Goal: Transaction & Acquisition: Download file/media

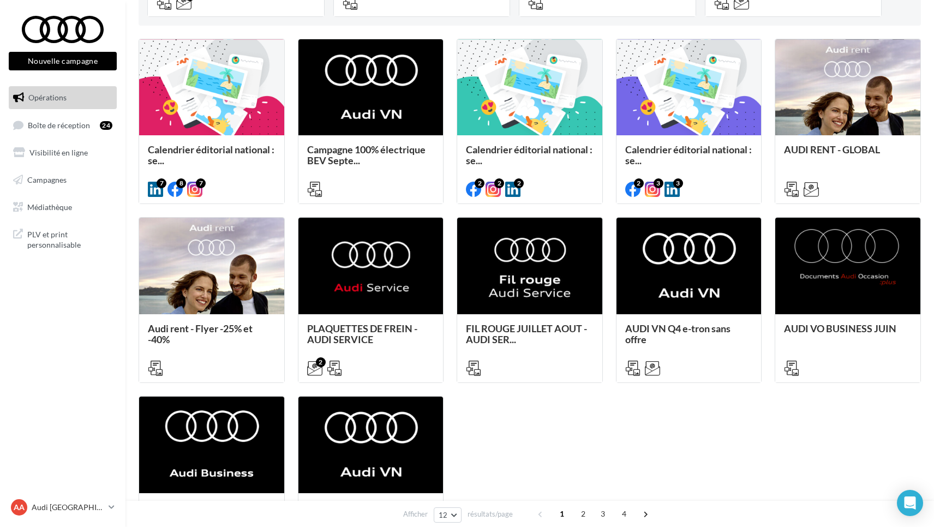
scroll to position [295, 0]
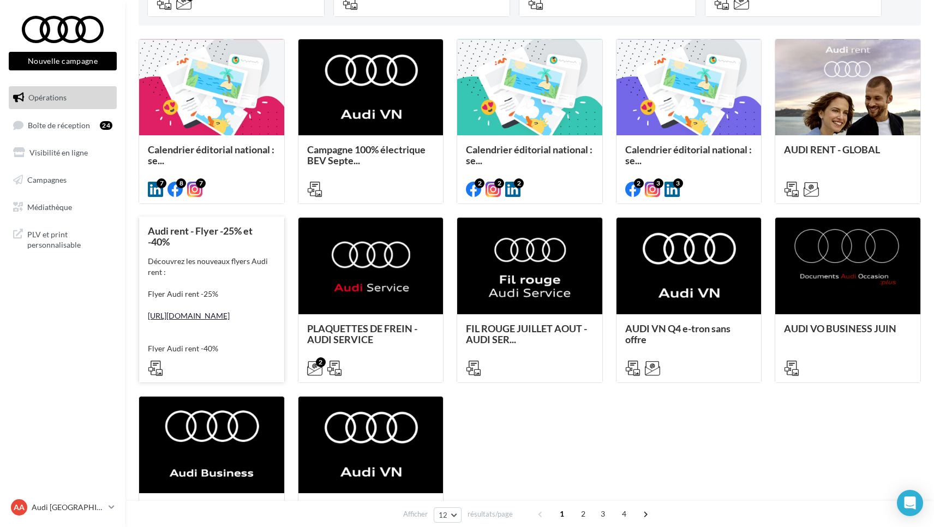
click at [210, 320] on link "[URL][DOMAIN_NAME]" at bounding box center [189, 315] width 82 height 9
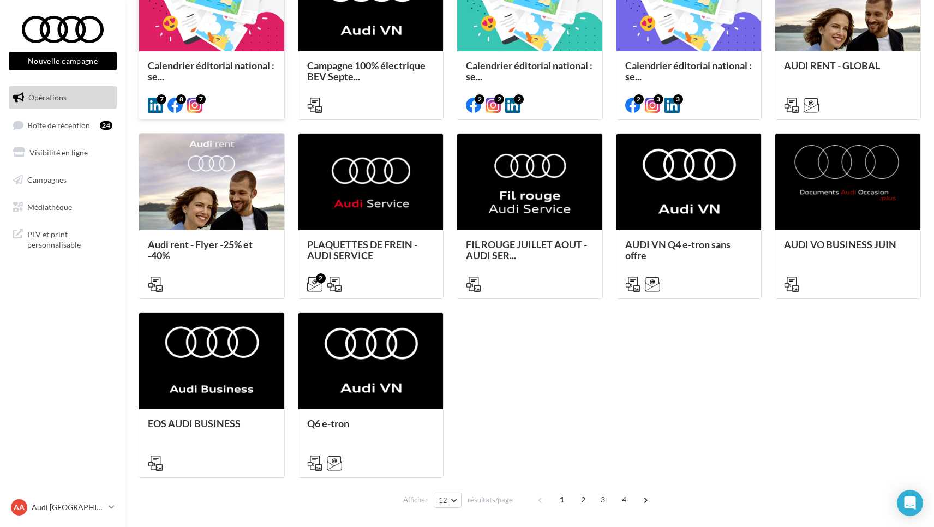
scroll to position [383, 0]
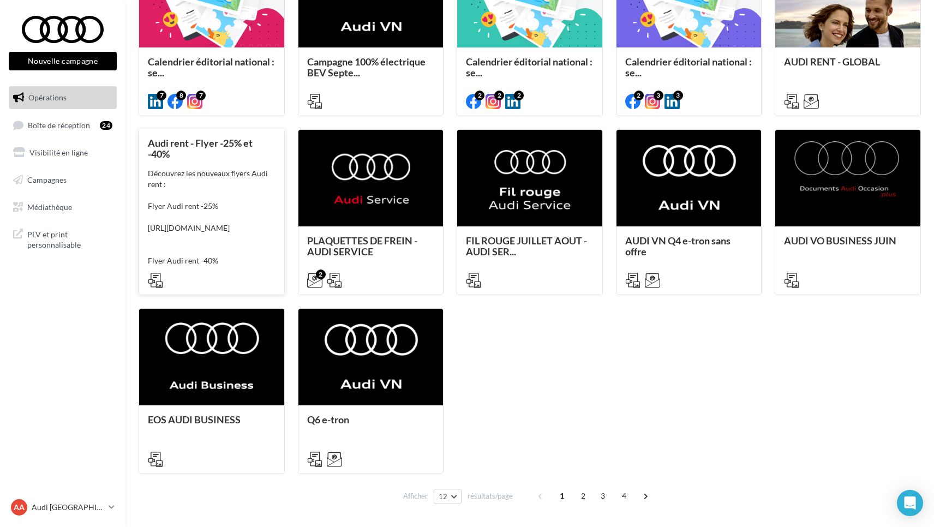
click at [189, 174] on div "Découvrez les nouveaux flyers Audi rent : Flyer Audi rent -25% https://audi.get…" at bounding box center [212, 228] width 128 height 120
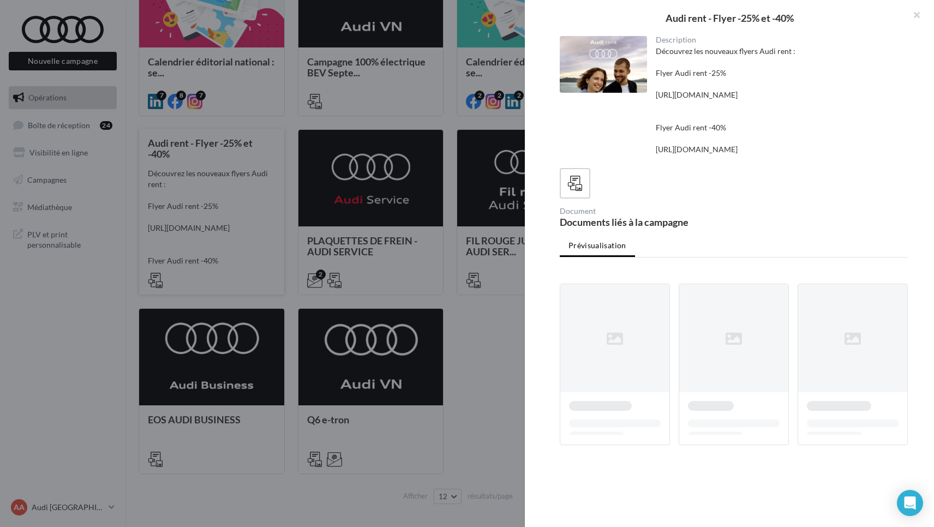
click at [189, 518] on div "Audi rent - Flyer -25% et -40% Description Découvrez les nouveaux flyers Audi r…" at bounding box center [530, 518] width 783 height 0
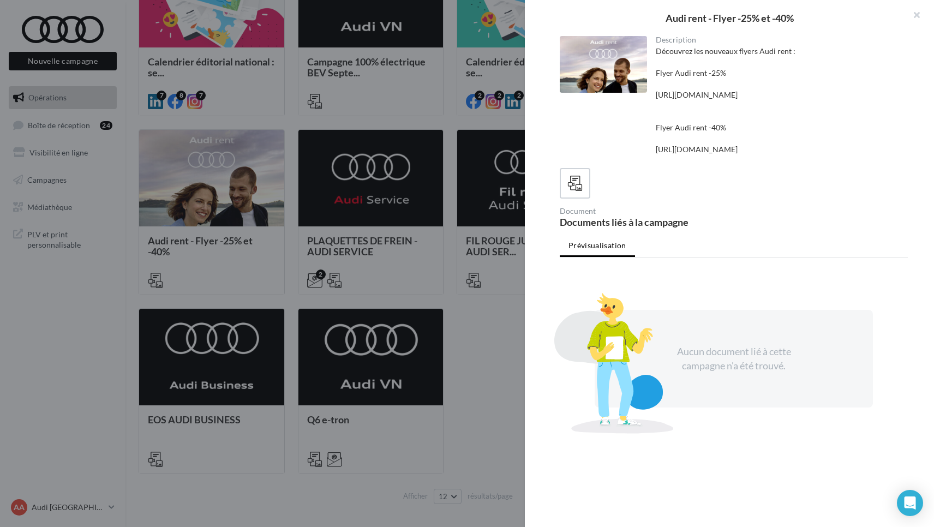
click at [139, 518] on div "Audi rent - Flyer -25% et -40% Description Découvrez les nouveaux flyers Audi r…" at bounding box center [530, 518] width 783 height 0
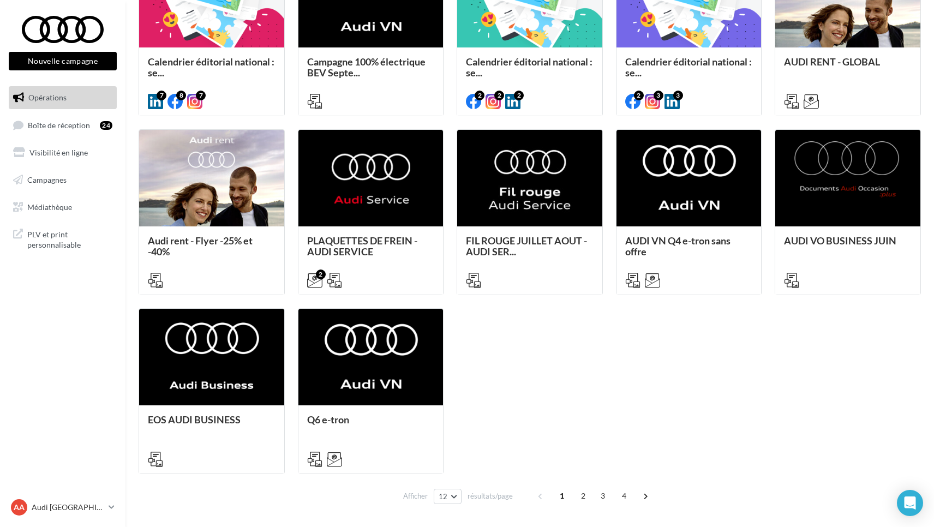
click at [59, 206] on span "Médiathèque" at bounding box center [49, 206] width 45 height 9
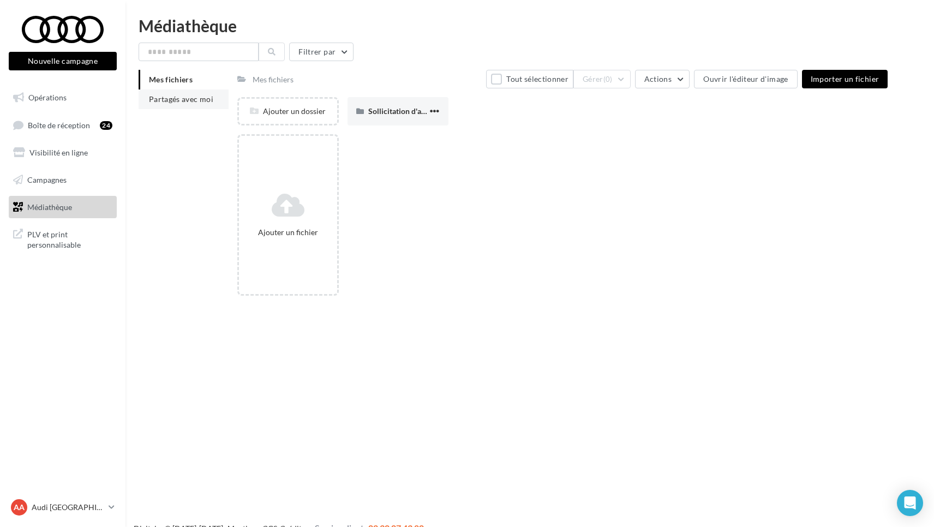
click at [180, 97] on span "Partagés avec moi" at bounding box center [181, 98] width 64 height 9
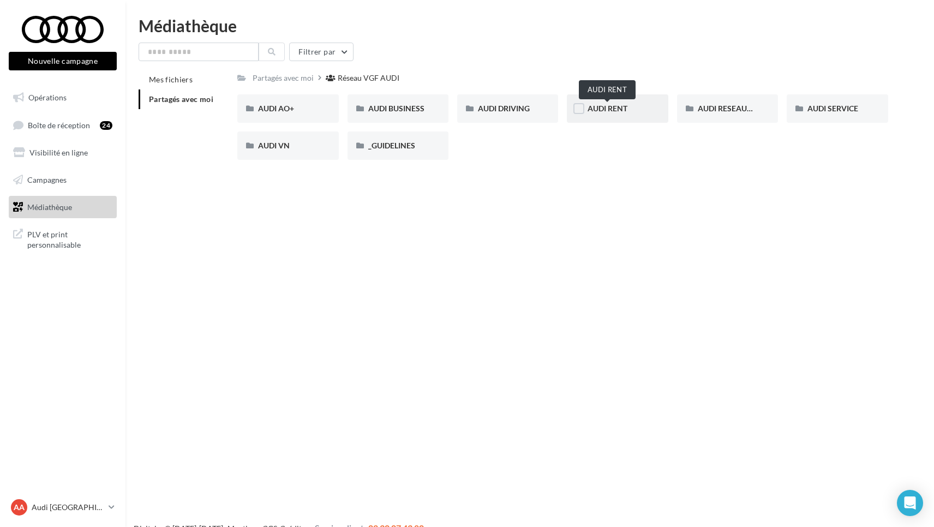
click at [598, 110] on span "AUDI RENT" at bounding box center [608, 108] width 40 height 9
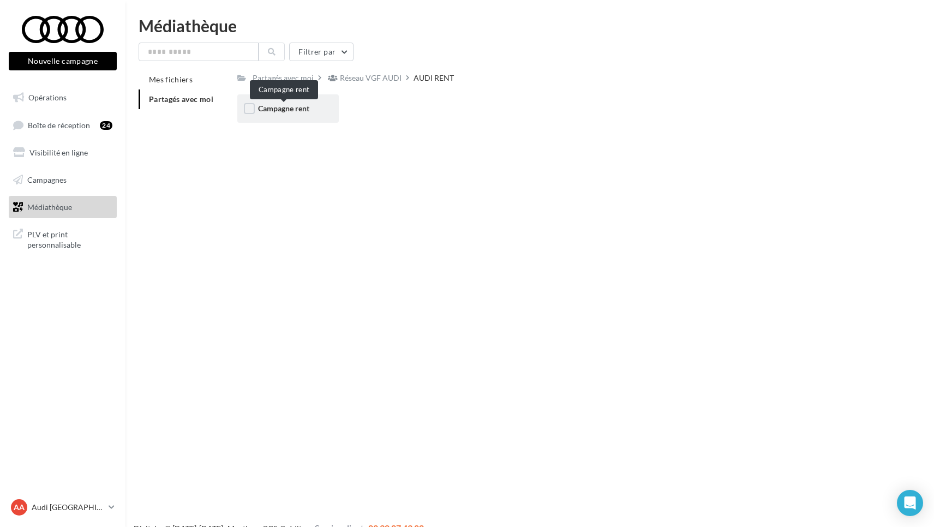
click at [275, 111] on span "Campagne rent" at bounding box center [283, 108] width 51 height 9
click at [275, 109] on span "CARROUSELS" at bounding box center [282, 108] width 49 height 9
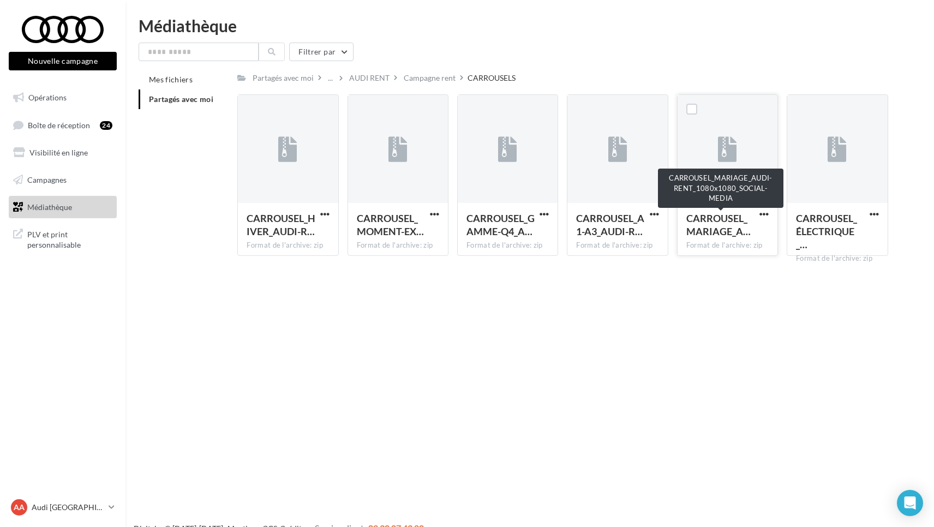
click at [718, 223] on span "CARROUSEL_MARIAGE_A…" at bounding box center [719, 224] width 64 height 25
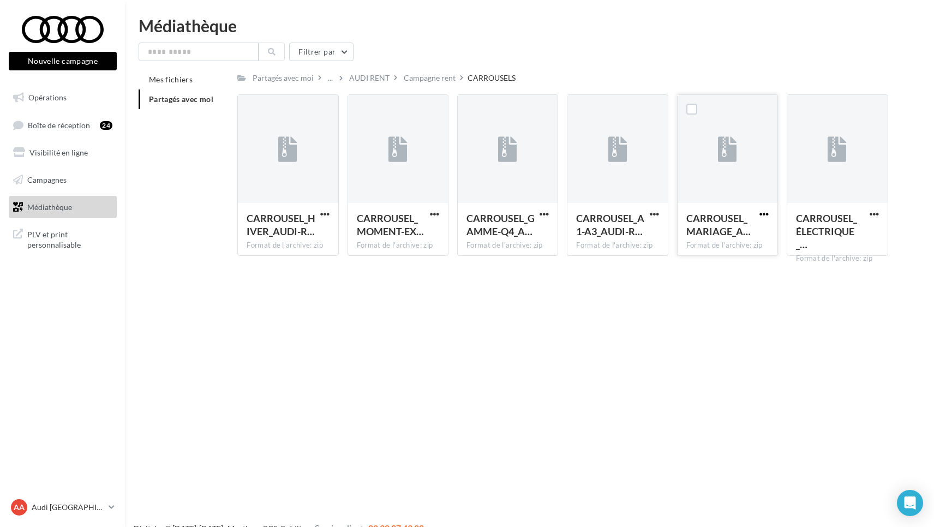
click at [765, 213] on span "button" at bounding box center [764, 214] width 9 height 9
click at [704, 239] on button "Télécharger" at bounding box center [716, 236] width 109 height 28
click at [433, 213] on span "button" at bounding box center [434, 214] width 9 height 9
click at [376, 239] on button "Télécharger" at bounding box center [386, 236] width 109 height 28
click at [55, 210] on link "Médiathèque" at bounding box center [63, 207] width 112 height 23
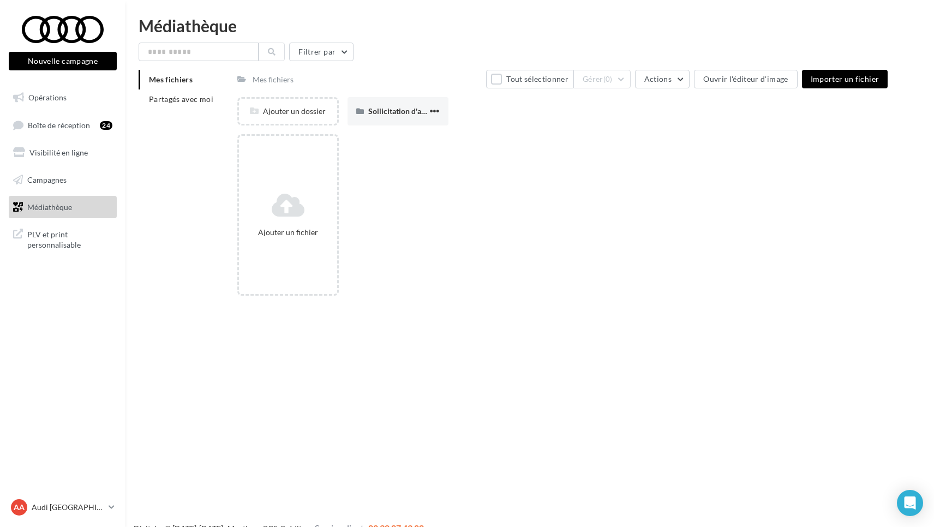
click at [52, 207] on span "Médiathèque" at bounding box center [49, 206] width 45 height 9
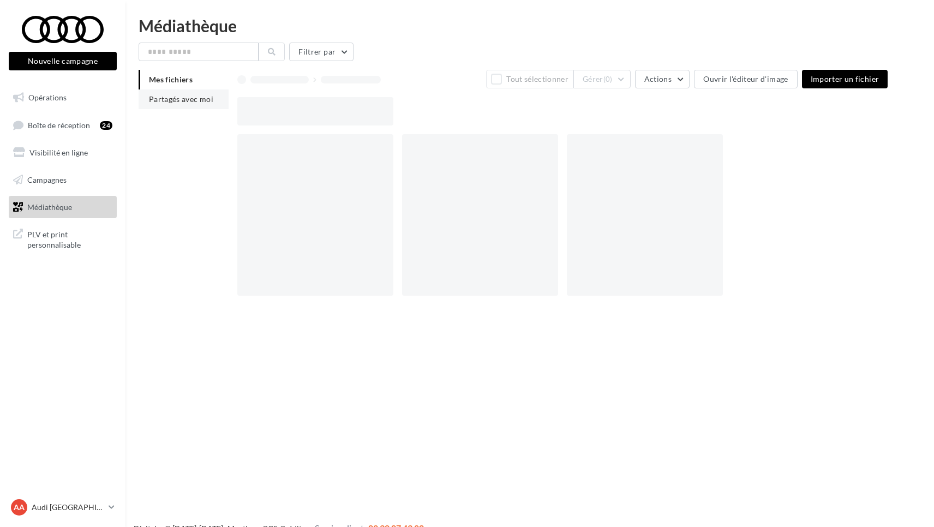
click at [187, 98] on span "Partagés avec moi" at bounding box center [181, 98] width 64 height 9
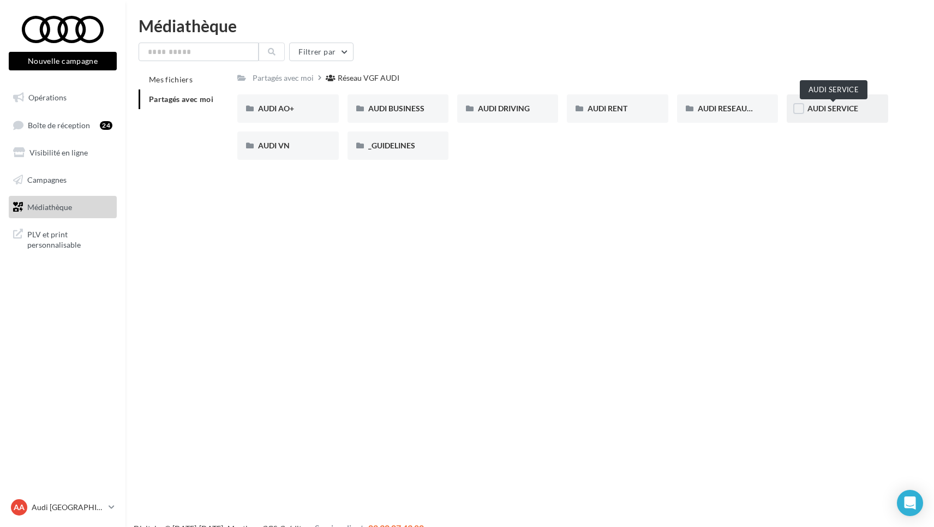
click at [821, 110] on span "AUDI SERVICE" at bounding box center [833, 108] width 51 height 9
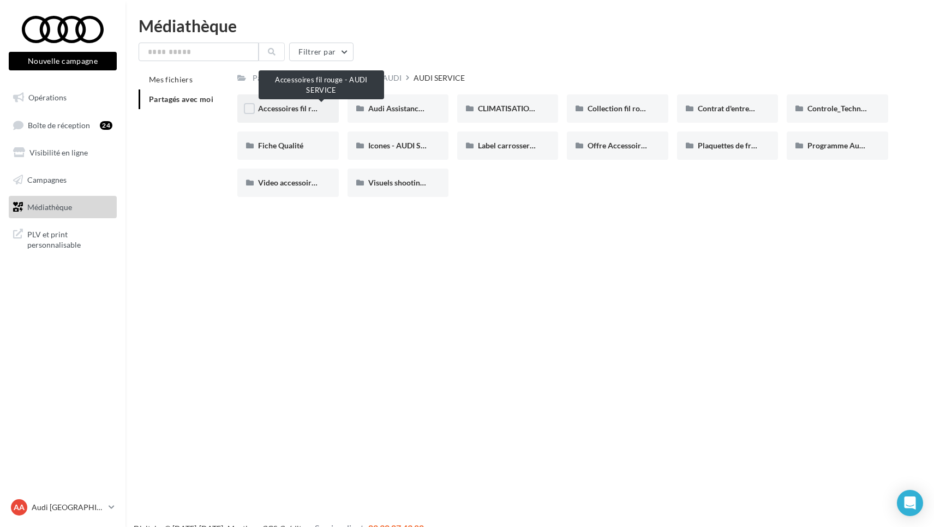
click at [280, 108] on span "Accessoires fil rouge - AUDI SERVICE" at bounding box center [321, 108] width 127 height 9
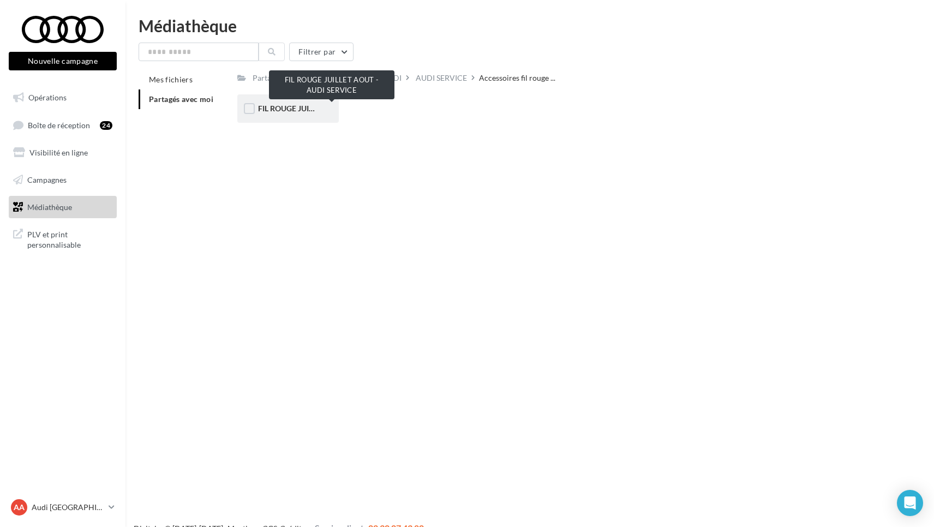
click at [282, 111] on span "FIL ROUGE JUILLET AOUT - AUDI SERVICE" at bounding box center [331, 108] width 147 height 9
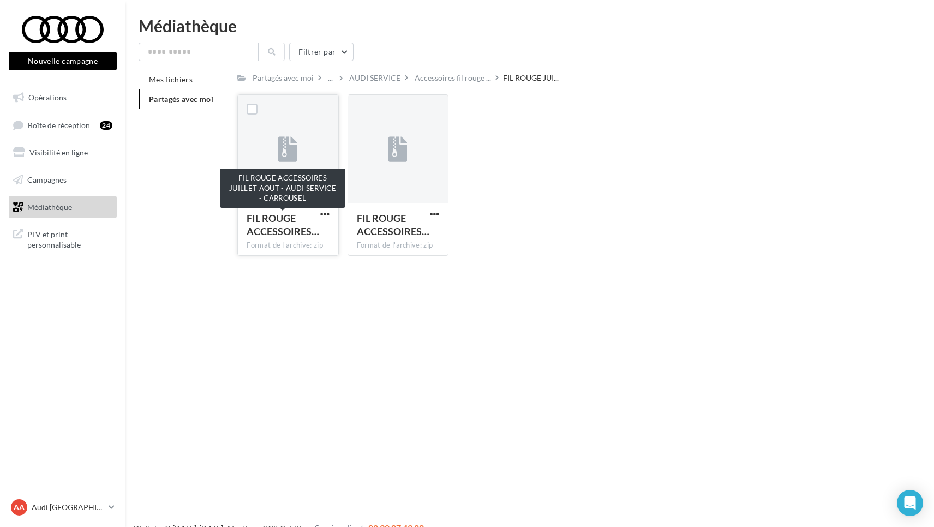
click at [284, 233] on span "FIL ROUGE ACCESSOIRES…" at bounding box center [283, 224] width 73 height 25
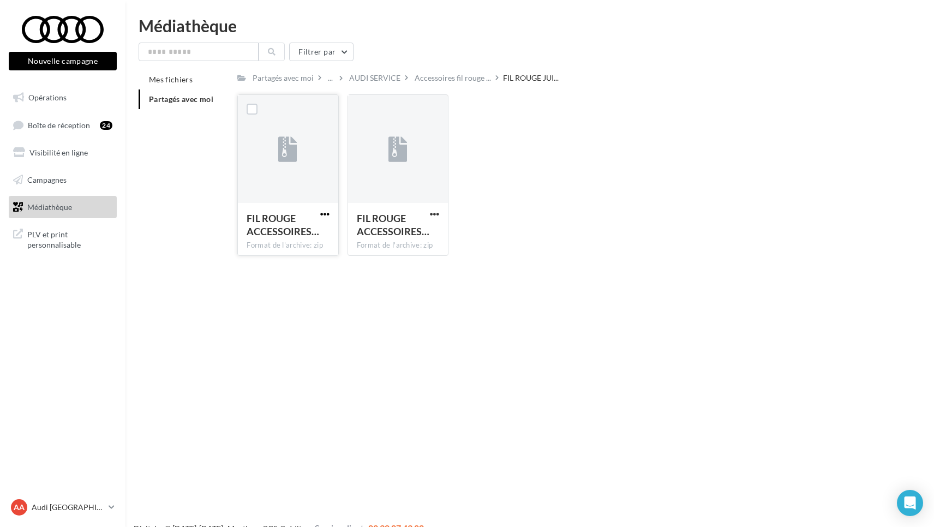
click at [321, 214] on span "button" at bounding box center [324, 214] width 9 height 9
click at [273, 236] on button "Télécharger" at bounding box center [277, 236] width 109 height 28
